Goal: Find specific page/section: Locate a particular part of the current website

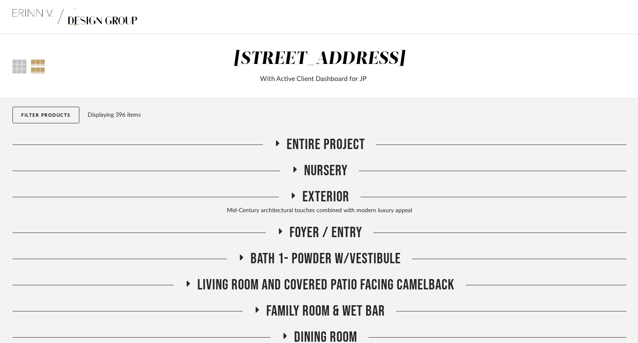
click at [325, 167] on span "Nursery" at bounding box center [326, 171] width 44 height 18
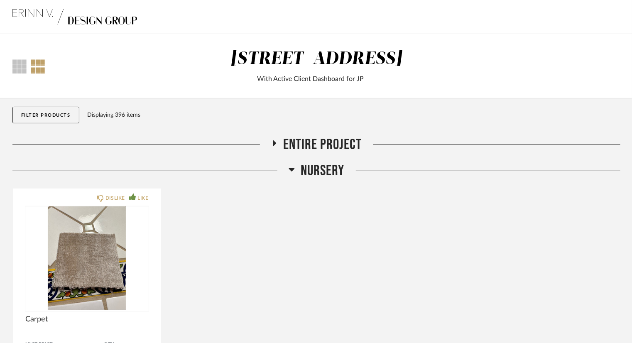
click at [325, 167] on span "Nursery" at bounding box center [323, 171] width 44 height 18
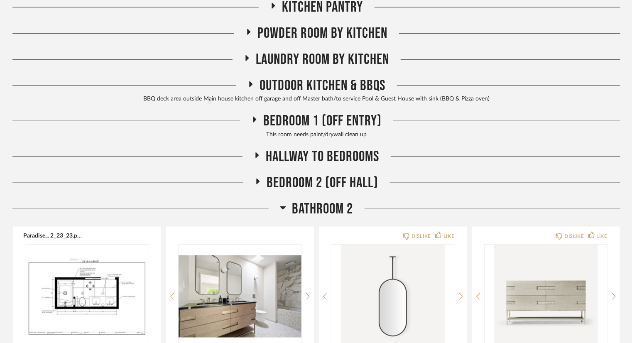
scroll to position [415, 0]
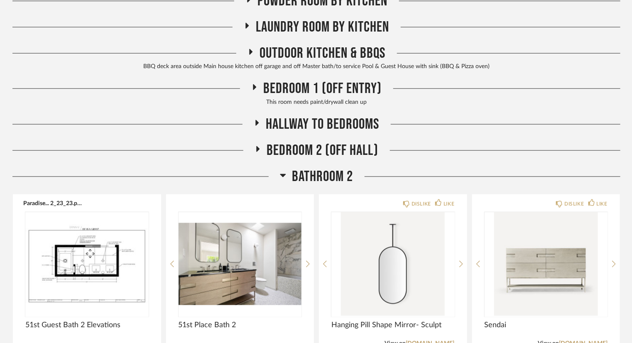
click at [342, 175] on span "Bathroom 2" at bounding box center [322, 177] width 61 height 18
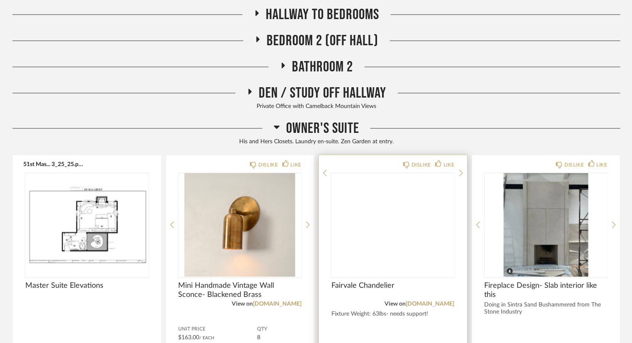
scroll to position [540, 0]
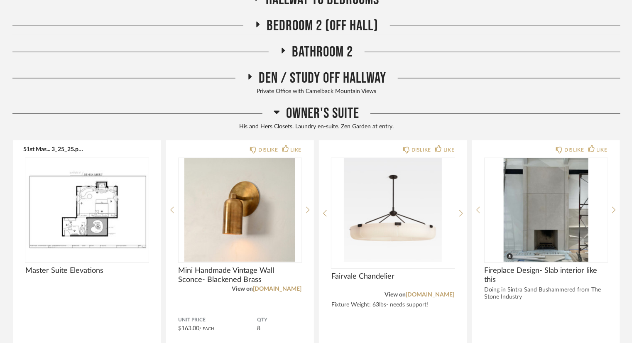
click at [341, 119] on span "Owner's Suite" at bounding box center [322, 114] width 73 height 18
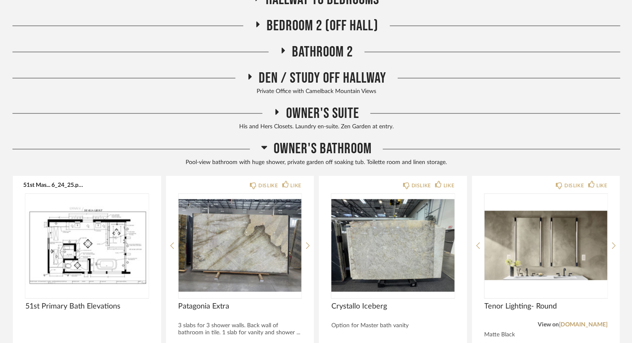
click at [332, 151] on span "Owner's Bathroom" at bounding box center [323, 149] width 98 height 18
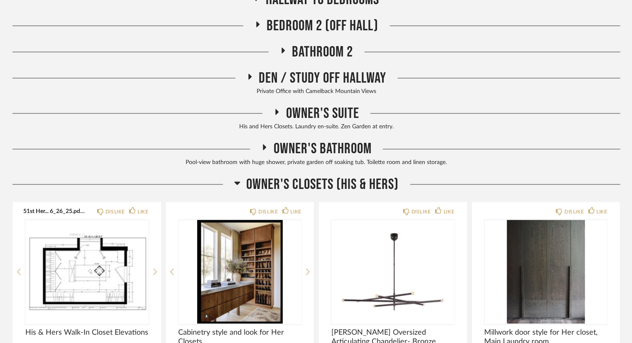
click at [331, 177] on span "Owner's Closets (His & Hers)" at bounding box center [323, 185] width 152 height 18
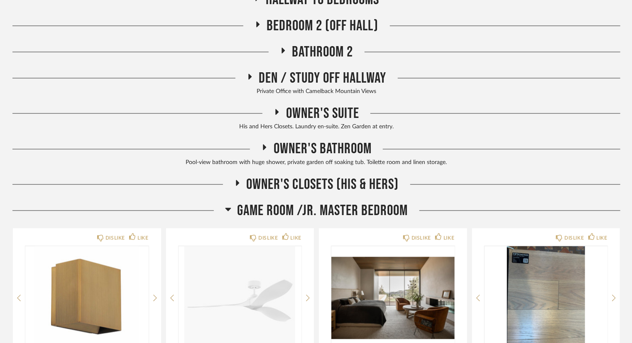
click at [327, 207] on span "Game Room /Jr. Master Bedroom" at bounding box center [323, 211] width 171 height 18
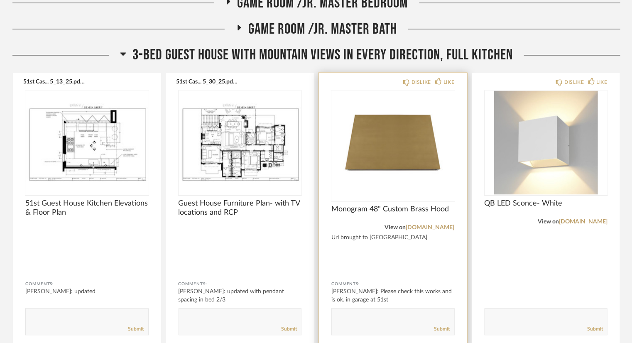
scroll to position [789, 0]
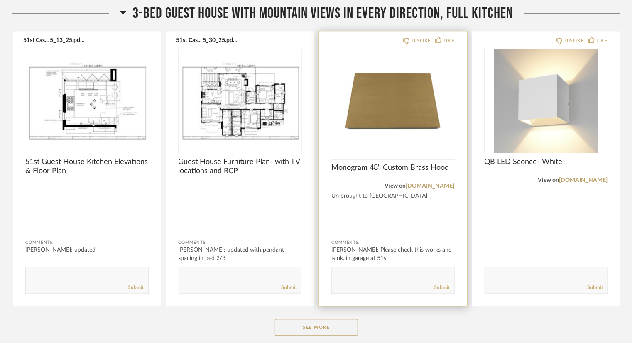
click at [402, 112] on img "0" at bounding box center [392, 101] width 123 height 104
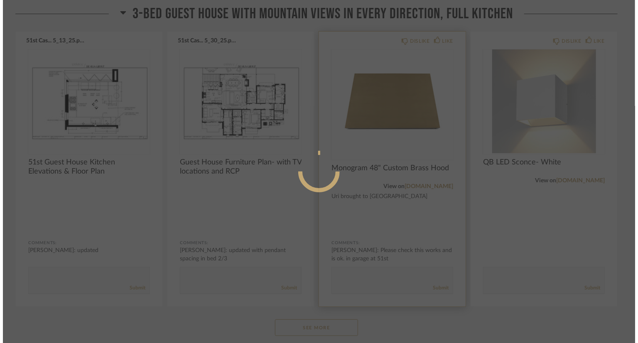
scroll to position [0, 0]
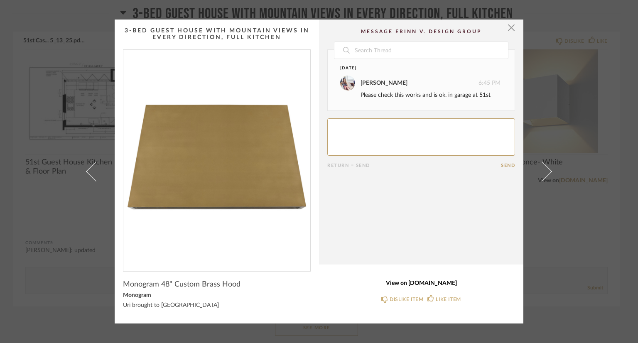
click at [420, 280] on link "View on [DOMAIN_NAME]" at bounding box center [421, 283] width 188 height 7
click at [505, 31] on span "button" at bounding box center [511, 28] width 17 height 17
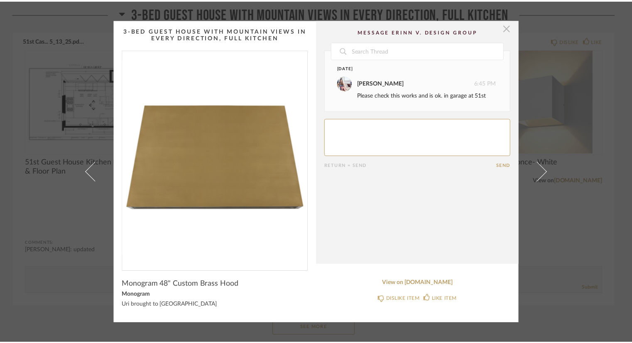
scroll to position [789, 0]
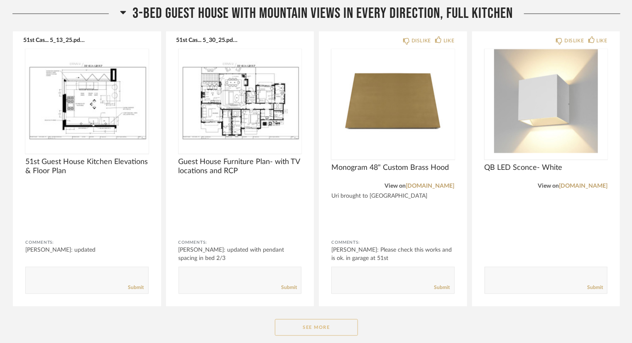
click at [317, 325] on button "See More" at bounding box center [316, 327] width 83 height 17
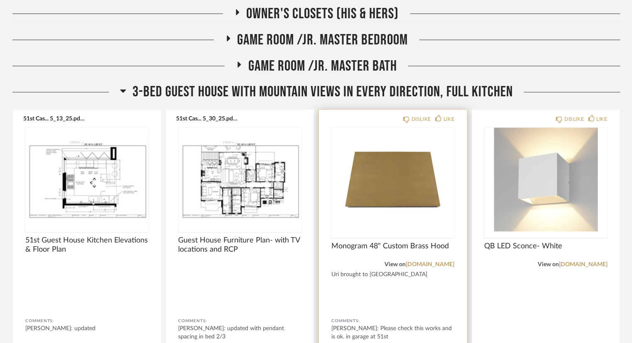
scroll to position [706, 0]
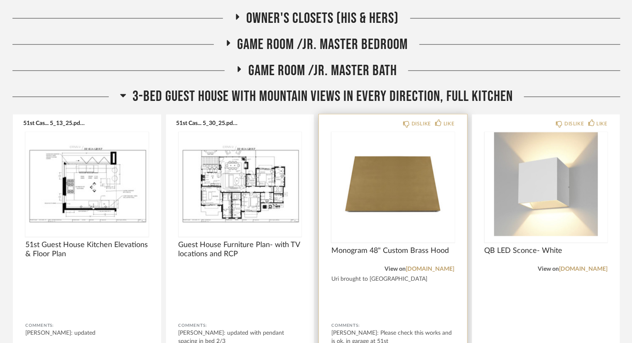
click at [410, 190] on img "0" at bounding box center [392, 185] width 123 height 104
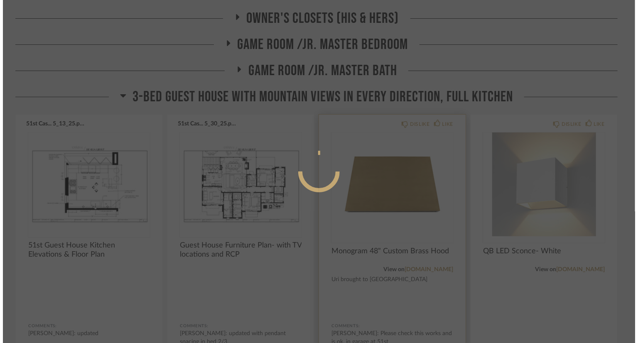
scroll to position [0, 0]
